Goal: Transaction & Acquisition: Book appointment/travel/reservation

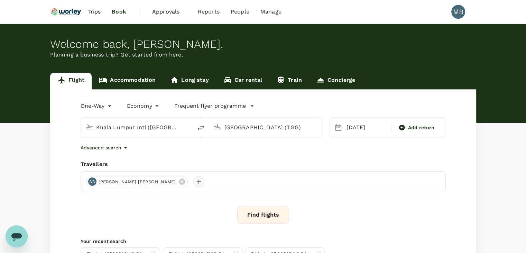
click at [193, 181] on div at bounding box center [198, 181] width 11 height 11
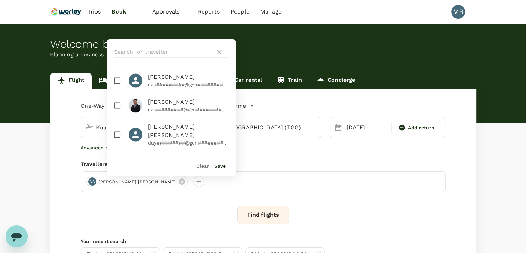
click at [115, 107] on input "checkbox" at bounding box center [117, 105] width 15 height 15
checkbox input "true"
click at [219, 165] on button "Save" at bounding box center [220, 166] width 11 height 6
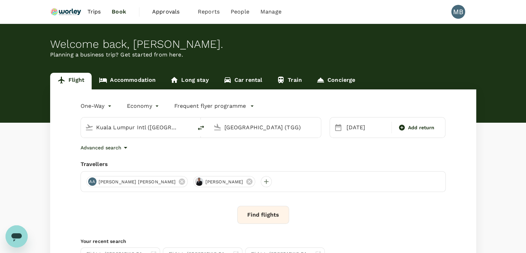
click at [272, 210] on button "Find flights" at bounding box center [263, 215] width 52 height 18
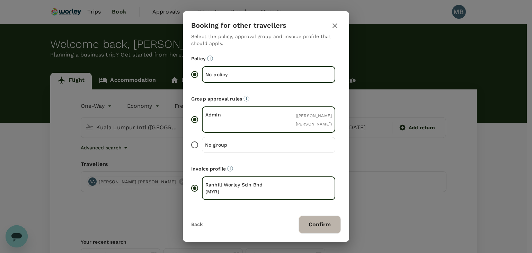
click at [313, 225] on button "Confirm" at bounding box center [319, 224] width 42 height 18
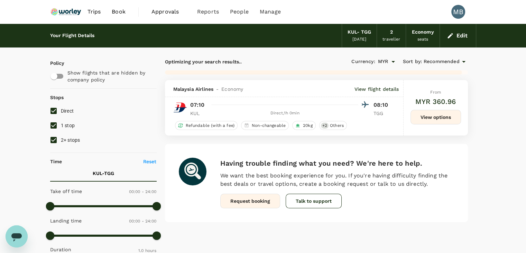
checkbox input "false"
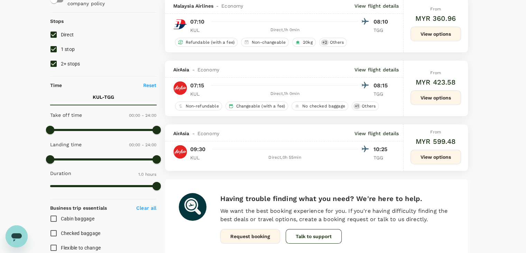
scroll to position [35, 0]
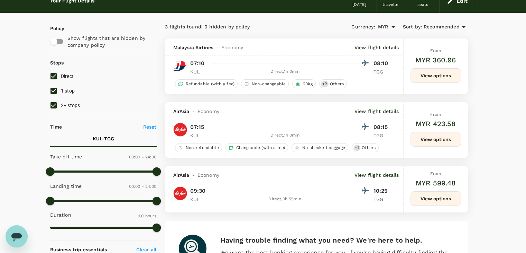
click at [55, 89] on input "1 stop" at bounding box center [53, 90] width 15 height 15
checkbox input "false"
click at [55, 104] on input "2+ stops" at bounding box center [53, 105] width 15 height 15
checkbox input "false"
